Goal: Obtain resource: Obtain resource

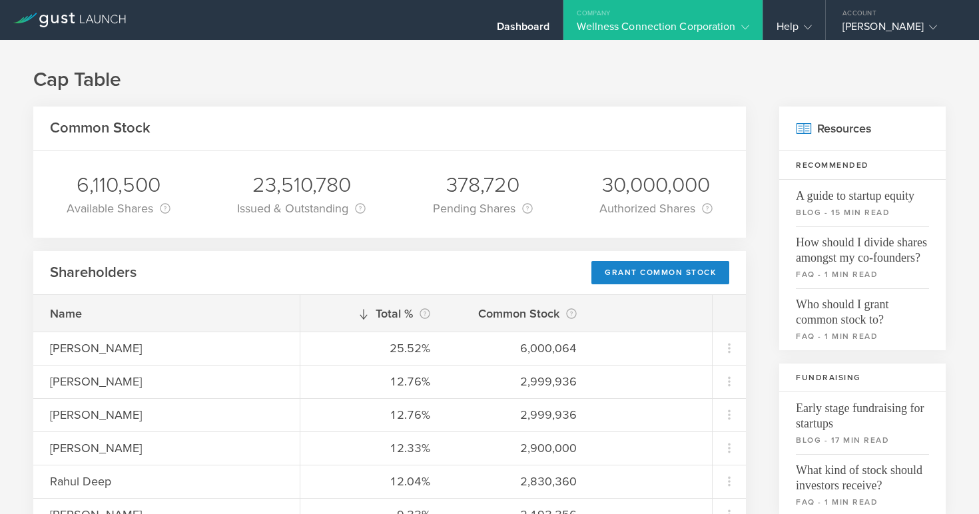
click at [615, 29] on div "Wellness Connection Corporation" at bounding box center [663, 30] width 172 height 20
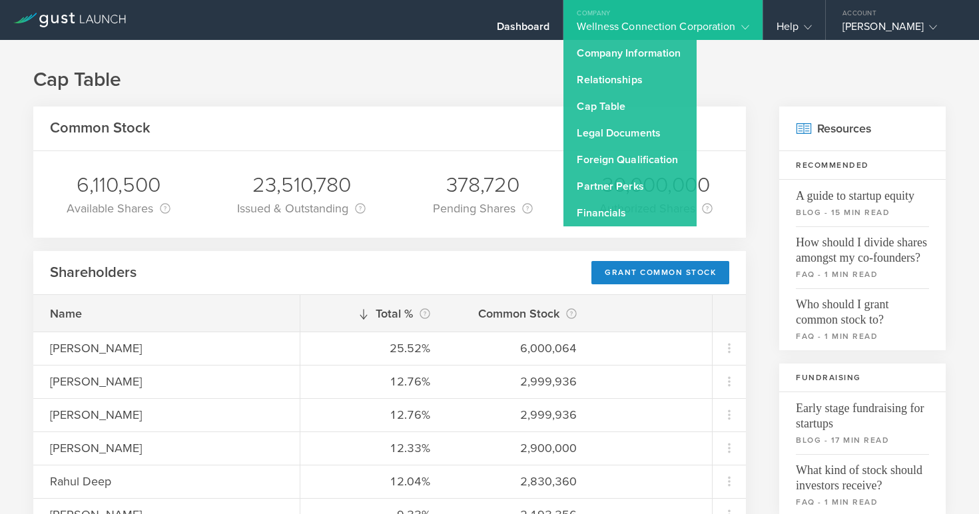
click at [608, 111] on link "Cap Table" at bounding box center [629, 106] width 133 height 27
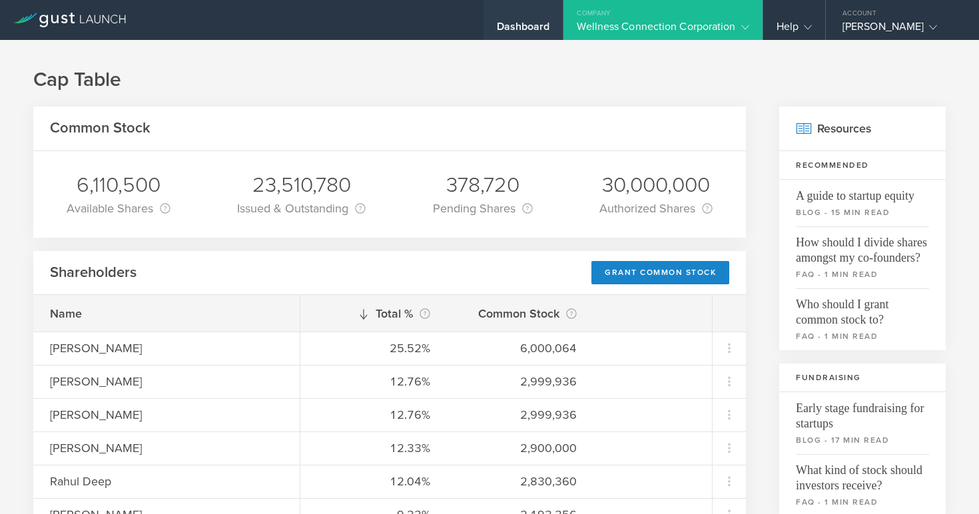
click at [532, 29] on div "Dashboard" at bounding box center [523, 30] width 53 height 20
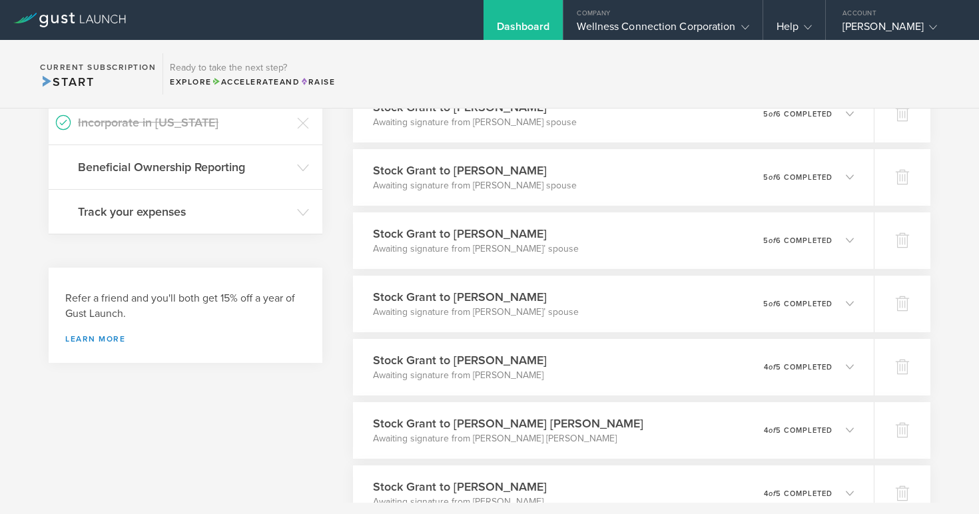
scroll to position [446, 0]
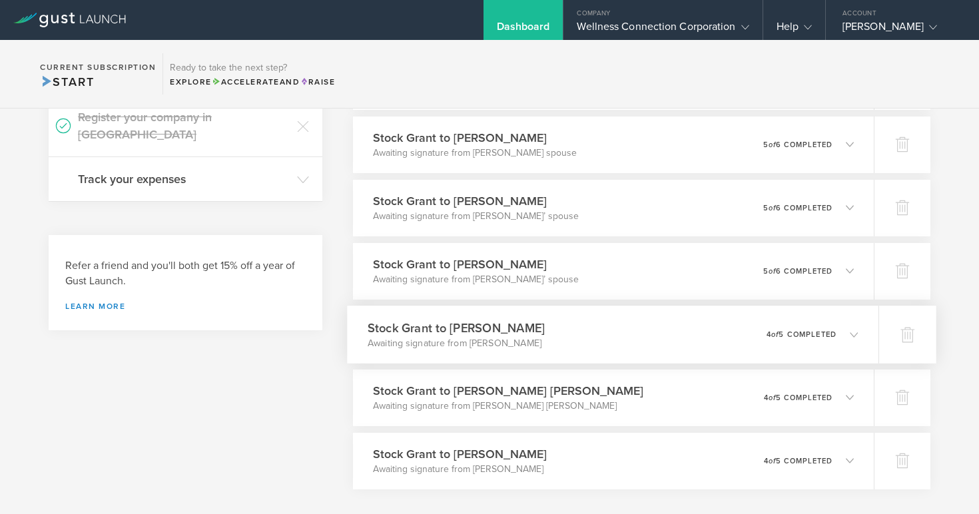
click at [471, 328] on h3 "Stock Grant to [PERSON_NAME]" at bounding box center [456, 328] width 177 height 18
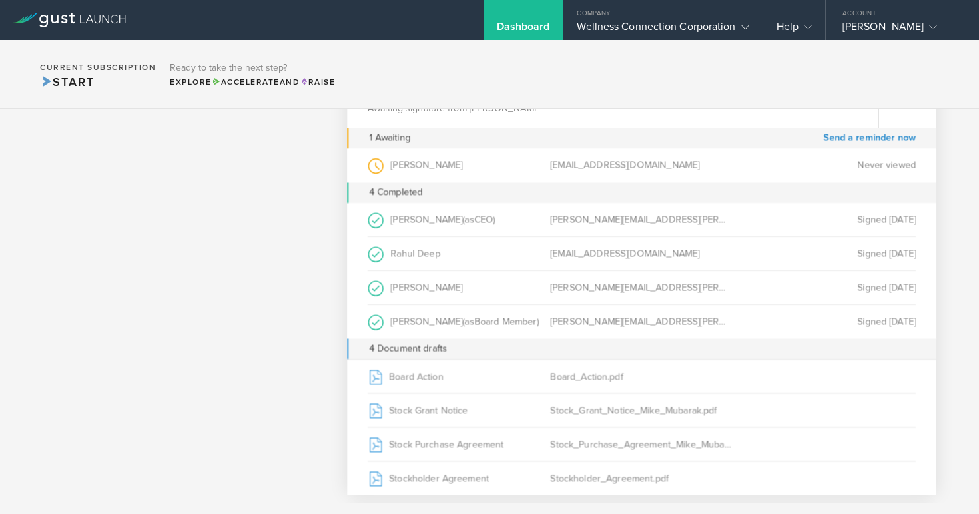
scroll to position [689, 0]
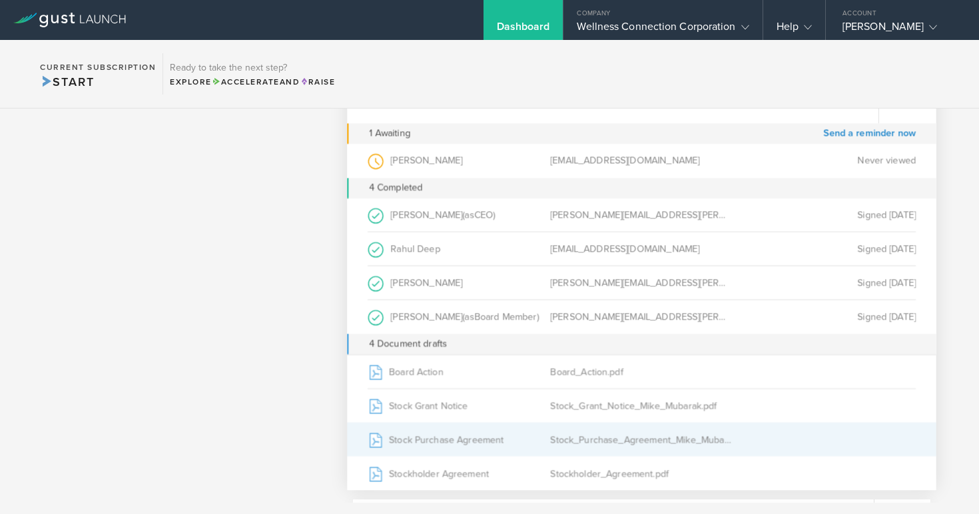
click at [597, 441] on div "Stock_Purchase_Agreement_Mike_Mubarak.pdf" at bounding box center [641, 439] width 182 height 33
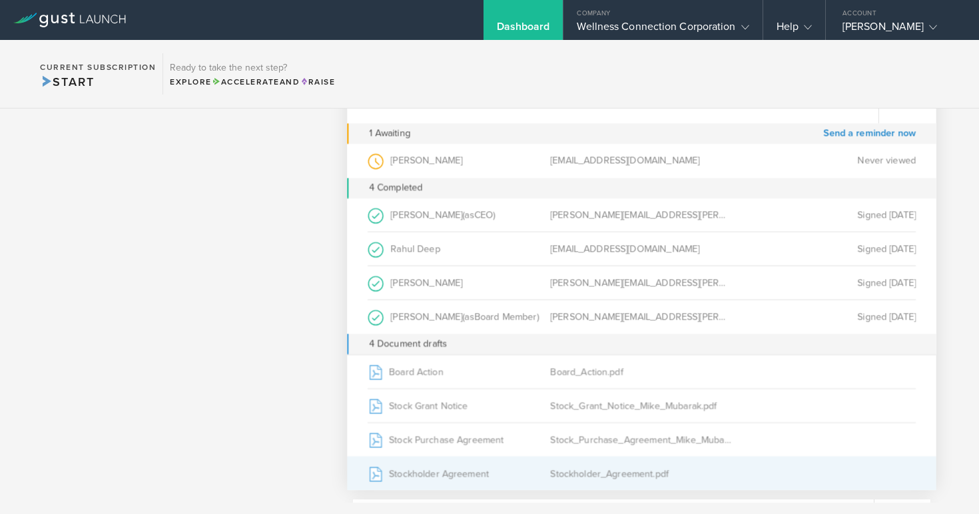
click at [569, 473] on div "Stockholder_Agreement.pdf" at bounding box center [641, 473] width 182 height 33
